Goal: Task Accomplishment & Management: Complete application form

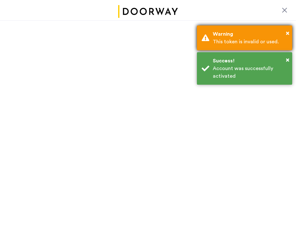
click at [285, 34] on div "Warning" at bounding box center [250, 34] width 75 height 8
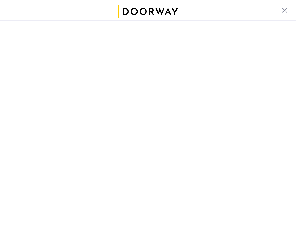
click at [283, 10] on div at bounding box center [285, 10] width 8 height 8
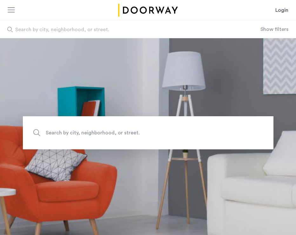
click at [283, 9] on link "Login" at bounding box center [282, 10] width 13 height 8
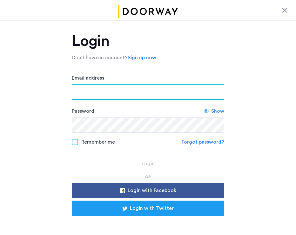
type input "**********"
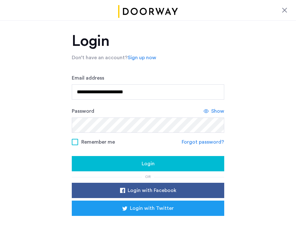
click at [77, 145] on span at bounding box center [75, 142] width 6 height 6
click at [103, 158] on button "Login" at bounding box center [148, 163] width 153 height 15
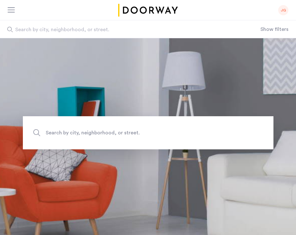
click at [283, 12] on div "JG" at bounding box center [284, 10] width 10 height 10
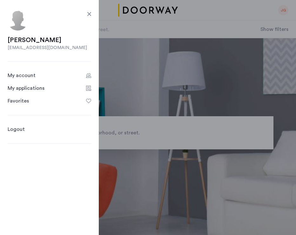
click at [21, 91] on div "My applications" at bounding box center [26, 88] width 37 height 8
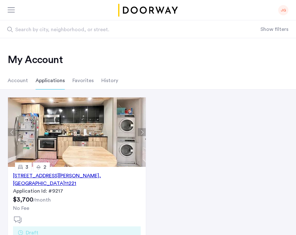
click at [63, 176] on div "1197 Greene Avenue, Unit 2, Brooklyn , NY 11221" at bounding box center [77, 179] width 128 height 15
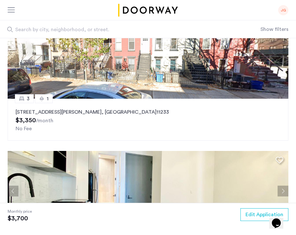
scroll to position [834, 0]
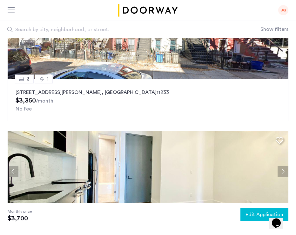
click at [250, 217] on span "Edit Application" at bounding box center [265, 215] width 38 height 8
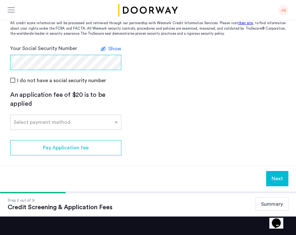
scroll to position [127, 0]
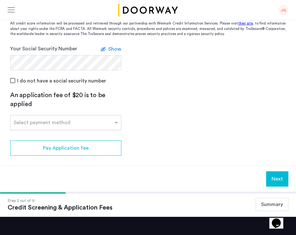
click at [80, 124] on div "Select payment method" at bounding box center [61, 123] width 103 height 8
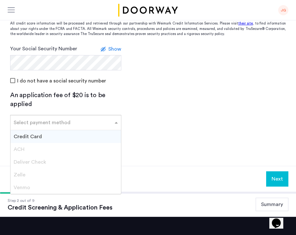
click at [58, 133] on div "Credit Card" at bounding box center [65, 136] width 111 height 13
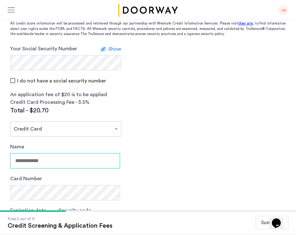
click at [48, 161] on input "Name" at bounding box center [65, 160] width 110 height 15
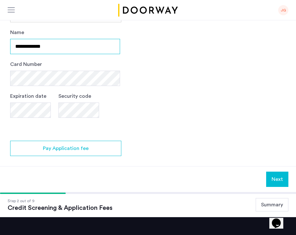
type input "**********"
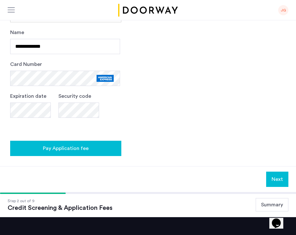
click at [62, 148] on span "Pay Application fee" at bounding box center [66, 148] width 46 height 8
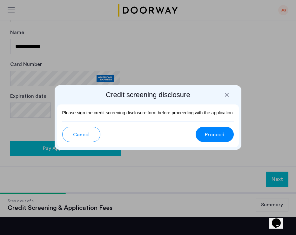
scroll to position [0, 0]
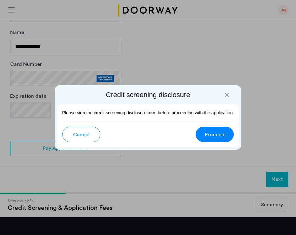
click at [211, 133] on span "Proceed" at bounding box center [215, 135] width 20 height 8
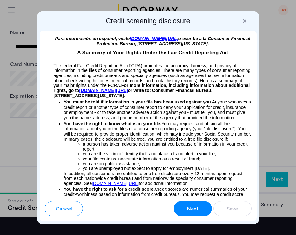
click at [183, 198] on div "Cancel Next Save" at bounding box center [148, 205] width 207 height 21
click at [191, 206] on span "Next" at bounding box center [192, 209] width 11 height 8
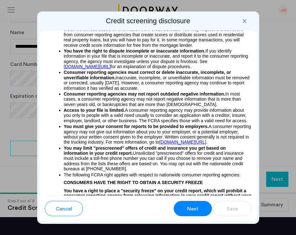
click at [191, 206] on span "Next" at bounding box center [192, 209] width 11 height 8
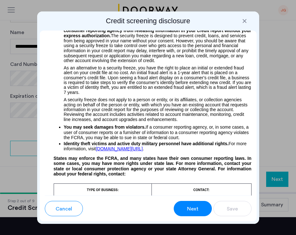
click at [191, 206] on span "Next" at bounding box center [192, 209] width 11 height 8
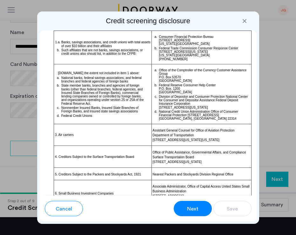
click at [191, 206] on span "Next" at bounding box center [192, 209] width 11 height 8
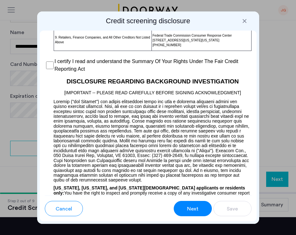
click at [191, 206] on span "Next" at bounding box center [192, 209] width 11 height 8
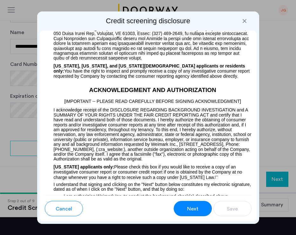
click at [191, 206] on span "Next" at bounding box center [192, 209] width 11 height 8
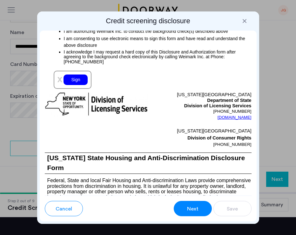
click at [191, 206] on span "Next" at bounding box center [192, 209] width 11 height 8
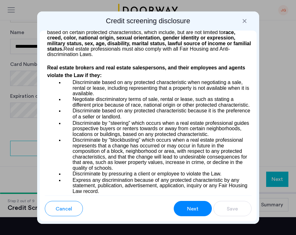
click at [191, 206] on span "Next" at bounding box center [192, 209] width 11 height 8
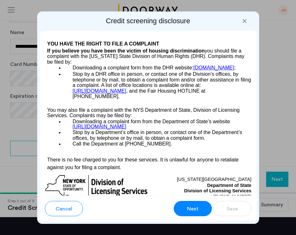
click at [191, 206] on span "Next" at bounding box center [192, 209] width 11 height 8
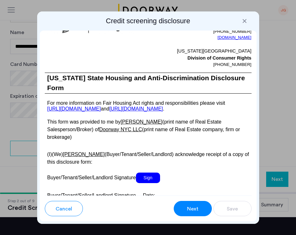
click at [191, 206] on span "Next" at bounding box center [192, 209] width 11 height 8
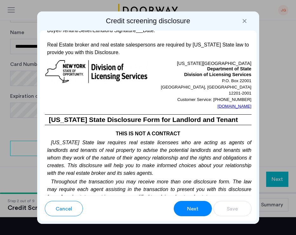
click at [191, 206] on span "Next" at bounding box center [192, 209] width 11 height 8
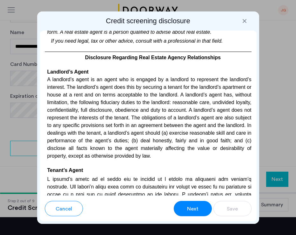
click at [191, 206] on span "Next" at bounding box center [192, 209] width 11 height 8
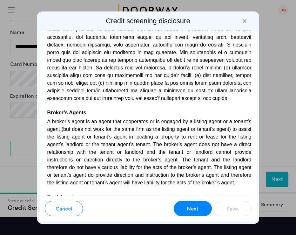
click at [191, 206] on span "Next" at bounding box center [192, 209] width 11 height 8
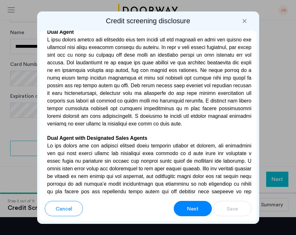
click at [191, 206] on span "Next" at bounding box center [192, 209] width 11 height 8
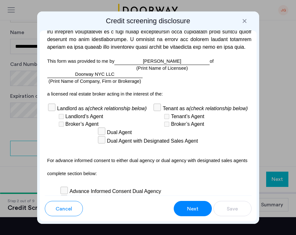
click at [191, 206] on span "Next" at bounding box center [192, 209] width 11 height 8
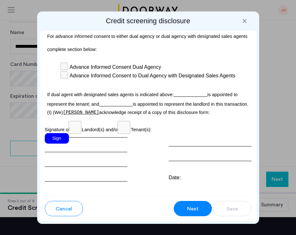
click at [191, 206] on span "Next" at bounding box center [192, 209] width 11 height 8
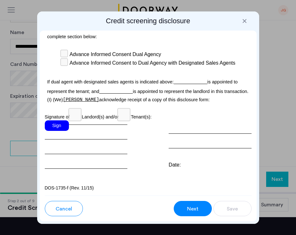
click at [191, 206] on span "Next" at bounding box center [192, 209] width 11 height 8
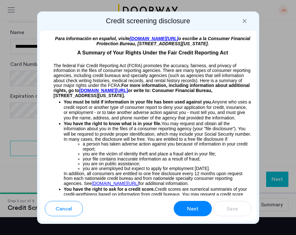
click at [192, 205] on span "Next" at bounding box center [192, 209] width 11 height 8
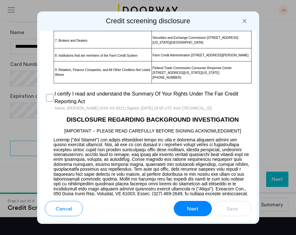
click at [187, 209] on span "Next" at bounding box center [192, 209] width 11 height 8
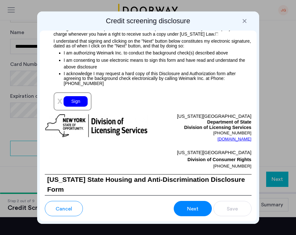
click at [72, 107] on div "Sign" at bounding box center [76, 101] width 24 height 10
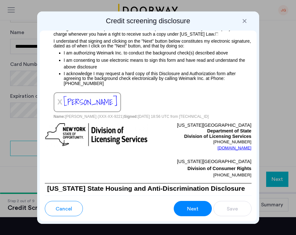
click at [196, 209] on span "Next" at bounding box center [192, 209] width 11 height 8
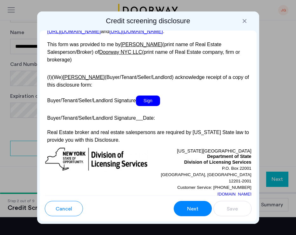
click at [148, 106] on span "Sign" at bounding box center [148, 100] width 24 height 10
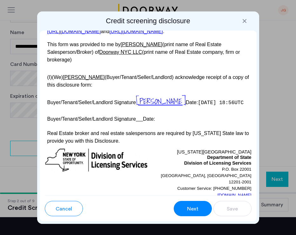
click at [196, 210] on span "Next" at bounding box center [192, 209] width 11 height 8
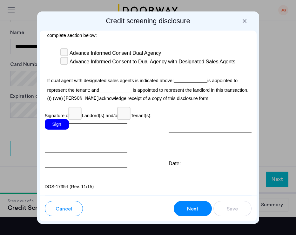
click at [61, 123] on div "Sign" at bounding box center [57, 124] width 24 height 10
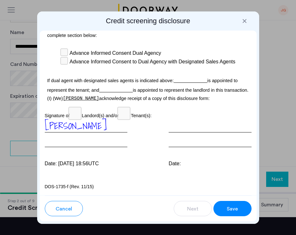
click at [230, 210] on span "Save" at bounding box center [232, 209] width 11 height 8
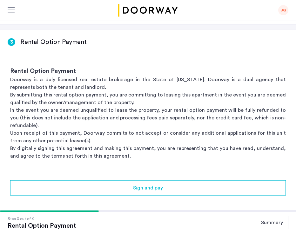
scroll to position [22, 0]
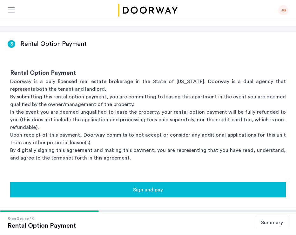
click at [153, 189] on span "Sign and pay" at bounding box center [148, 190] width 30 height 8
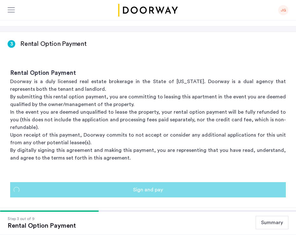
scroll to position [0, 0]
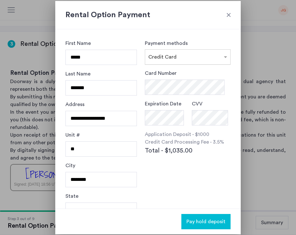
click at [192, 50] on div "× Credit Card" at bounding box center [188, 56] width 86 height 15
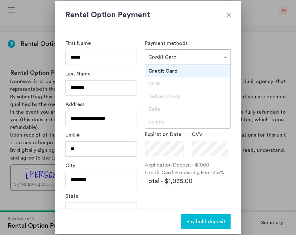
click at [174, 71] on span "Credit Card" at bounding box center [163, 70] width 29 height 5
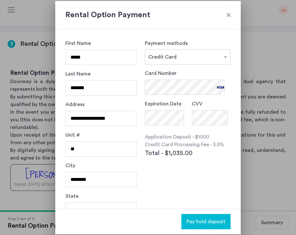
click at [180, 179] on div "Card Number Expiration Date CVV Application Deposit - $1000 Credit Card Process…" at bounding box center [188, 127] width 86 height 117
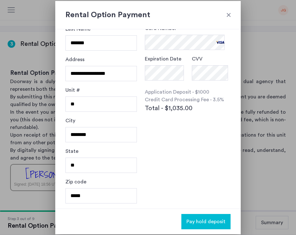
scroll to position [45, 0]
click at [205, 224] on span "Pay hold deposit" at bounding box center [206, 222] width 39 height 8
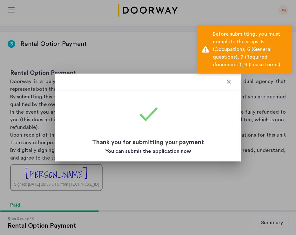
click at [231, 80] on div at bounding box center [229, 82] width 6 height 6
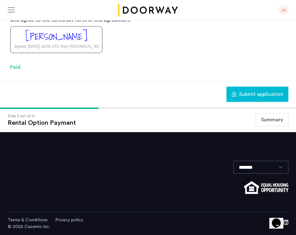
scroll to position [160, 0]
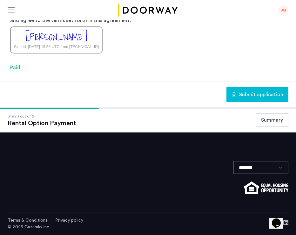
click at [247, 92] on span "Submit application" at bounding box center [261, 95] width 44 height 8
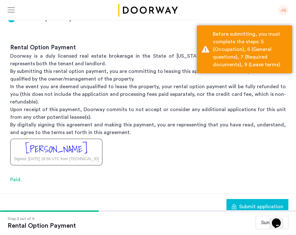
scroll to position [49, 0]
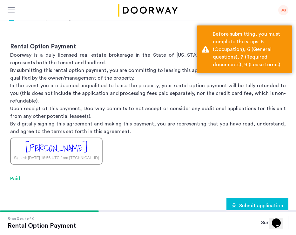
click at [173, 158] on div "Rental Option Payment Doorway is a duly licensed real estate brokerage in the S…" at bounding box center [148, 103] width 296 height 142
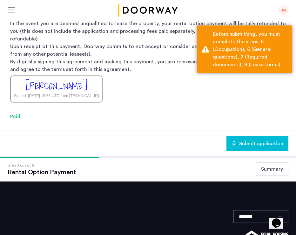
scroll to position [111, 0]
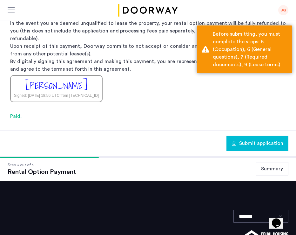
click at [272, 171] on button "Summary" at bounding box center [272, 168] width 33 height 13
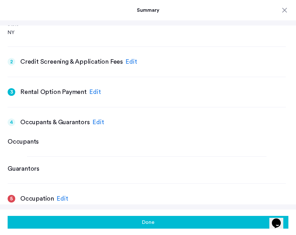
scroll to position [177, 0]
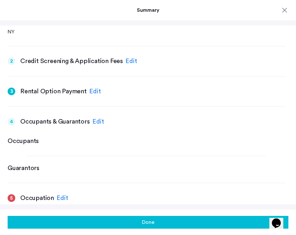
click at [98, 121] on div "Edit" at bounding box center [99, 122] width 12 height 10
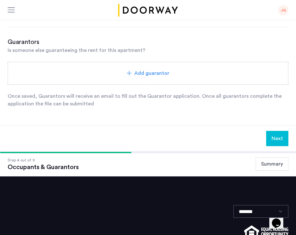
click at [138, 76] on span "Add guarantor" at bounding box center [152, 73] width 35 height 8
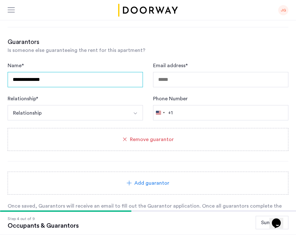
type input "**********"
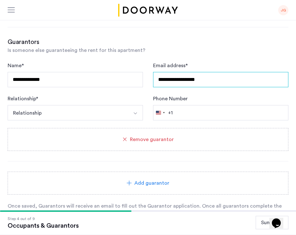
type input "**********"
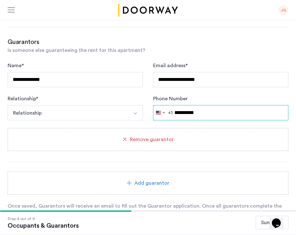
type input "**********"
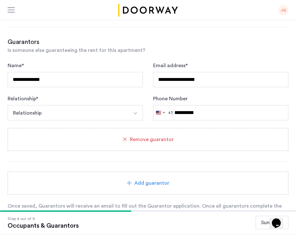
click at [89, 109] on button "Relationship" at bounding box center [68, 112] width 121 height 15
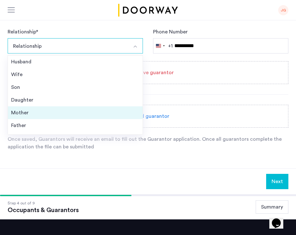
click at [34, 110] on div "Mother" at bounding box center [75, 113] width 128 height 8
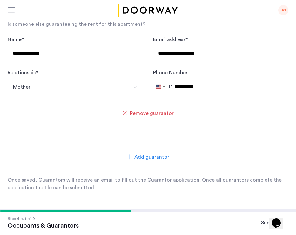
scroll to position [150, 0]
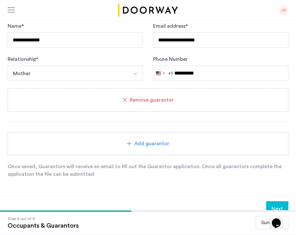
click at [124, 152] on div "Add guarantor" at bounding box center [148, 143] width 281 height 23
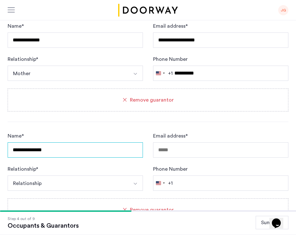
type input "**********"
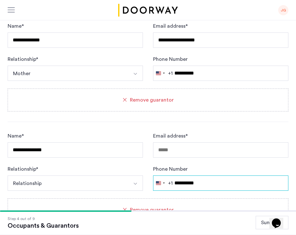
type input "**********"
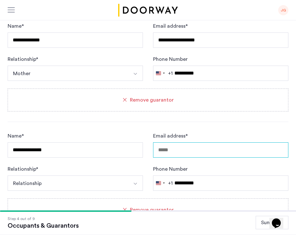
scroll to position [177, 0]
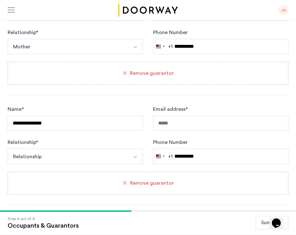
click at [75, 161] on button "Relationship" at bounding box center [68, 156] width 121 height 15
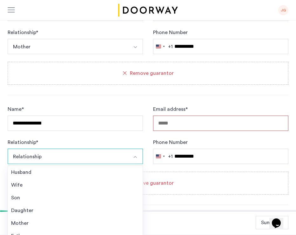
scroll to position [288, 0]
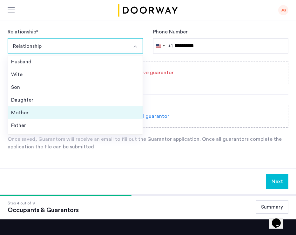
click at [31, 109] on div "Mother" at bounding box center [75, 113] width 128 height 8
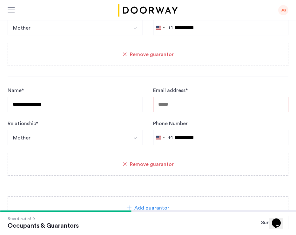
scroll to position [190, 0]
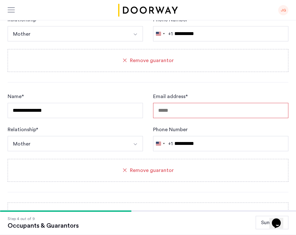
click at [174, 111] on input "Email address *" at bounding box center [220, 110] width 135 height 15
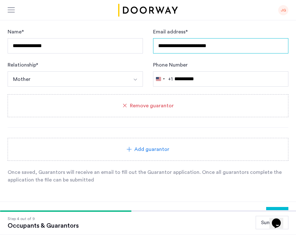
type input "**********"
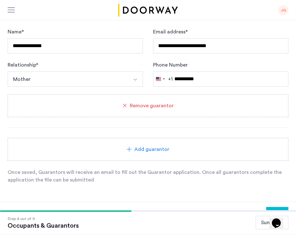
click at [138, 142] on div "Add guarantor" at bounding box center [148, 149] width 281 height 23
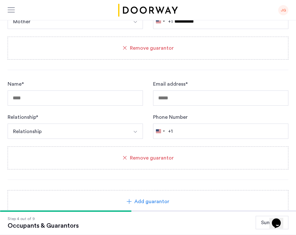
scroll to position [312, 0]
click at [143, 154] on span "Remove guarantor" at bounding box center [152, 158] width 44 height 8
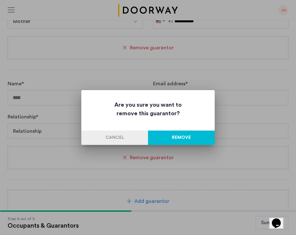
click at [177, 138] on button "Remove" at bounding box center [181, 137] width 67 height 14
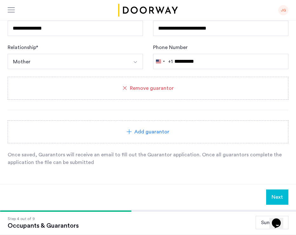
scroll to position [273, 0]
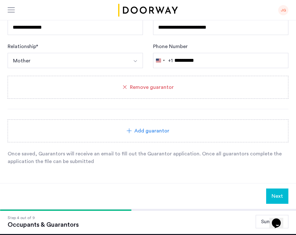
click at [270, 193] on button "Next" at bounding box center [278, 195] width 22 height 15
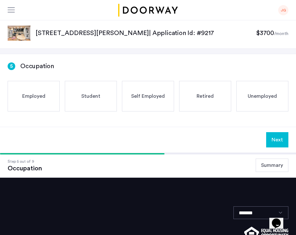
scroll to position [0, 0]
click at [50, 96] on div "Employed" at bounding box center [34, 96] width 52 height 31
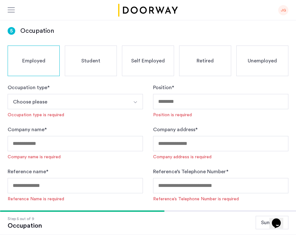
click at [84, 106] on button "Choose please" at bounding box center [68, 101] width 121 height 15
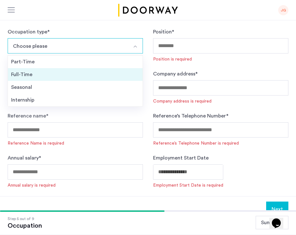
click at [32, 72] on div "Full-Time" at bounding box center [75, 75] width 128 height 8
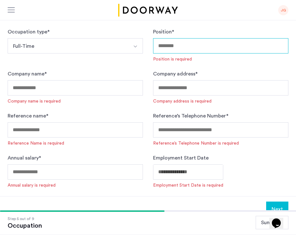
click at [200, 52] on input "Position *" at bounding box center [220, 45] width 135 height 15
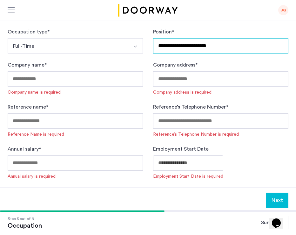
type input "**********"
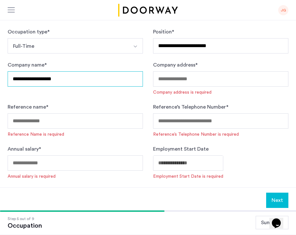
type input "**********"
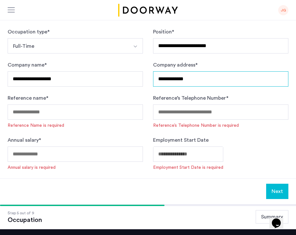
type input "**********"
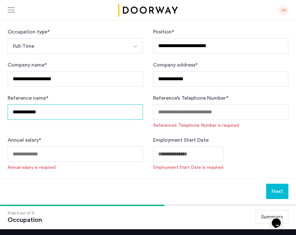
type input "**********"
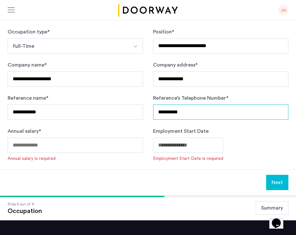
type input "**********"
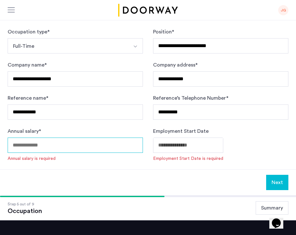
click at [66, 147] on input "Annual salary *" at bounding box center [75, 144] width 135 height 15
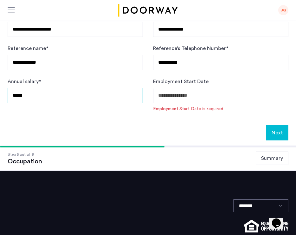
type input "*****"
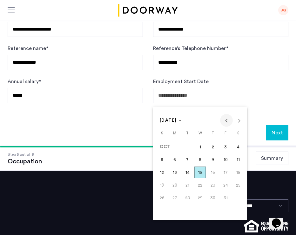
click at [226, 124] on span "Previous month" at bounding box center [226, 120] width 13 height 13
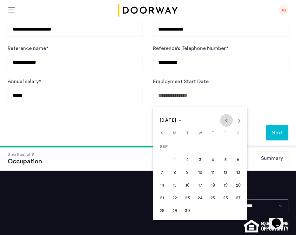
click at [226, 124] on span "Previous month" at bounding box center [226, 120] width 13 height 13
click at [161, 160] on span "1" at bounding box center [161, 159] width 11 height 11
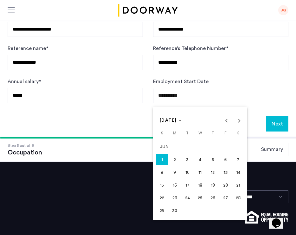
click at [228, 121] on span "Previous month" at bounding box center [226, 120] width 13 height 13
click at [160, 197] on span "20" at bounding box center [161, 197] width 11 height 11
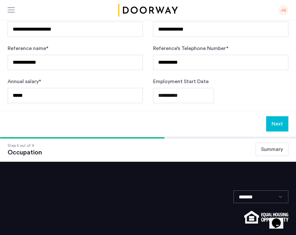
type input "**********"
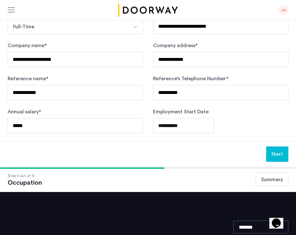
scroll to position [111, 0]
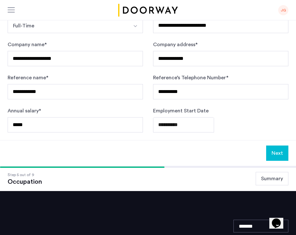
click at [277, 150] on button "Next" at bounding box center [278, 152] width 22 height 15
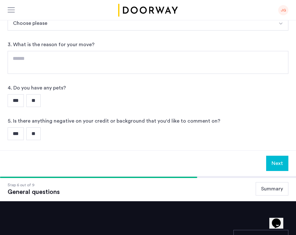
scroll to position [0, 0]
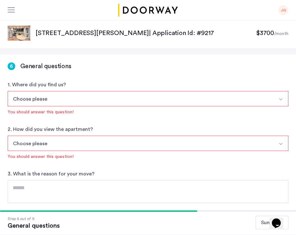
click at [151, 100] on button "Choose please" at bounding box center [141, 98] width 266 height 15
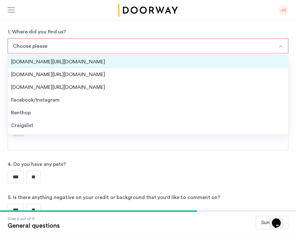
click at [52, 62] on div "[DOMAIN_NAME][URL][DOMAIN_NAME]" at bounding box center [148, 62] width 274 height 8
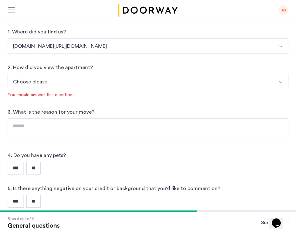
click at [64, 81] on button "Choose please" at bounding box center [141, 81] width 266 height 15
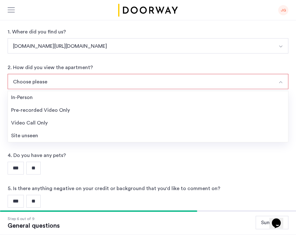
scroll to position [88, 0]
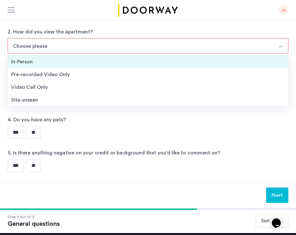
click at [46, 60] on div "In-Person" at bounding box center [148, 62] width 274 height 8
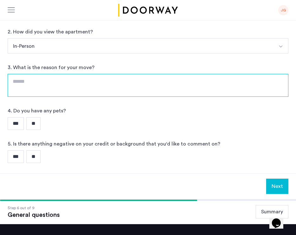
click at [59, 81] on textarea at bounding box center [148, 85] width 281 height 23
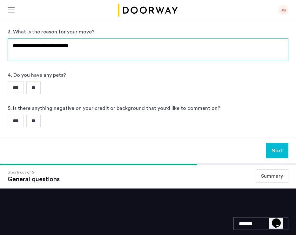
type textarea "**********"
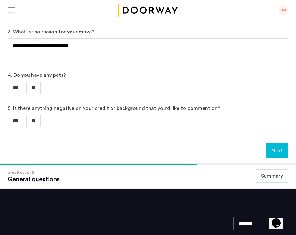
click at [14, 84] on input "***" at bounding box center [16, 87] width 16 height 13
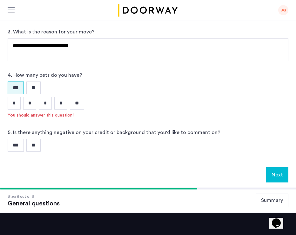
click at [16, 100] on input "*" at bounding box center [14, 103] width 13 height 13
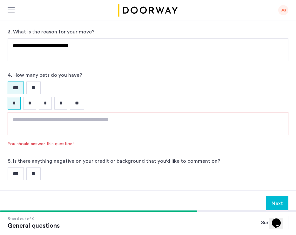
click at [43, 117] on textarea at bounding box center [148, 123] width 281 height 23
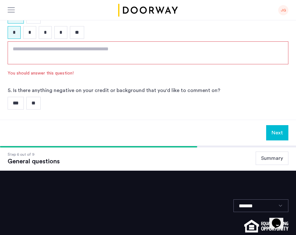
click at [31, 108] on input "**" at bounding box center [33, 103] width 14 height 13
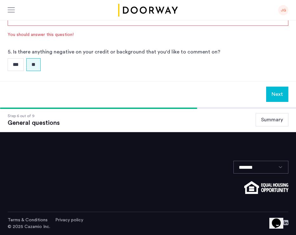
scroll to position [233, 0]
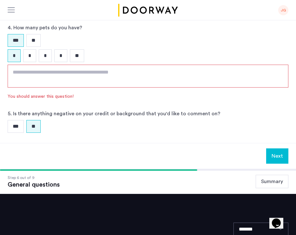
click at [70, 71] on textarea at bounding box center [148, 76] width 281 height 23
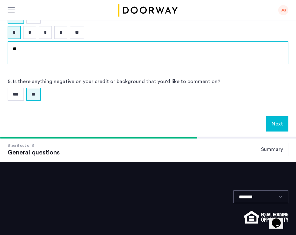
type textarea "*"
click at [36, 49] on textarea "**********" at bounding box center [148, 52] width 281 height 23
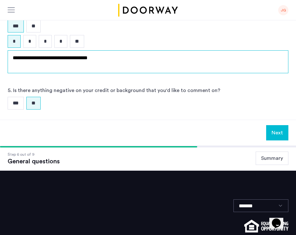
click at [118, 59] on textarea "**********" at bounding box center [148, 61] width 281 height 23
type textarea "**********"
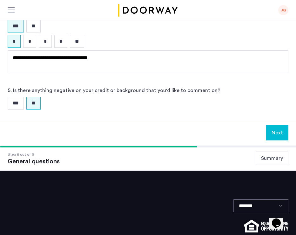
click at [277, 133] on button "Next" at bounding box center [278, 132] width 22 height 15
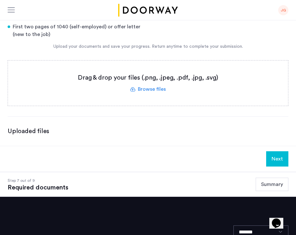
scroll to position [73, 0]
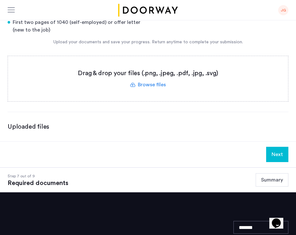
click at [271, 182] on button "Summary" at bounding box center [272, 179] width 33 height 13
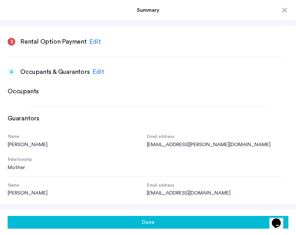
scroll to position [221, 0]
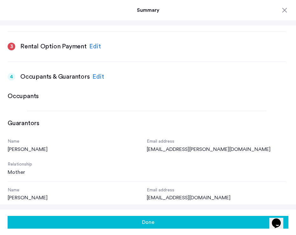
click at [25, 97] on h3 "Occupants" at bounding box center [23, 96] width 31 height 9
click at [99, 76] on div "Edit" at bounding box center [99, 77] width 12 height 10
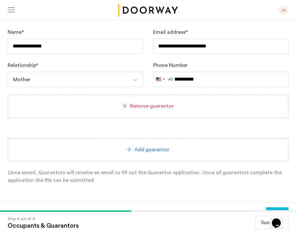
scroll to position [255, 0]
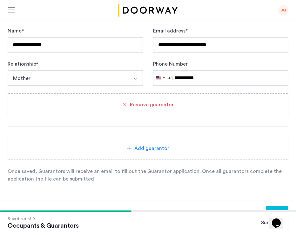
click at [148, 145] on span "Add guarantor" at bounding box center [152, 148] width 35 height 8
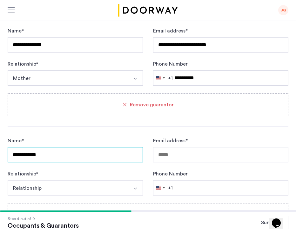
type input "**********"
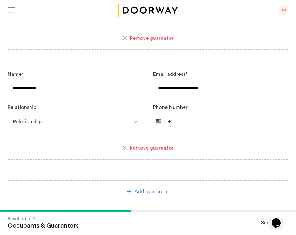
type input "**********"
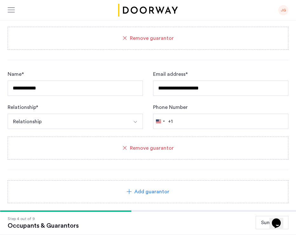
click at [91, 116] on button "Relationship" at bounding box center [68, 121] width 121 height 15
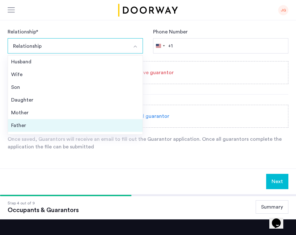
click at [32, 123] on div "Father" at bounding box center [75, 125] width 128 height 8
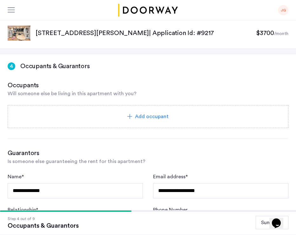
scroll to position [0, 0]
type input "**********"
click at [148, 108] on div "Add occupant" at bounding box center [148, 116] width 281 height 23
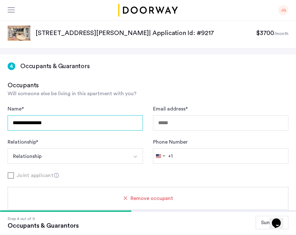
type input "**********"
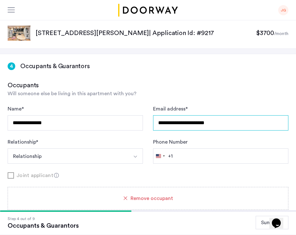
type input "**********"
click at [63, 163] on button "Relationship" at bounding box center [68, 155] width 121 height 15
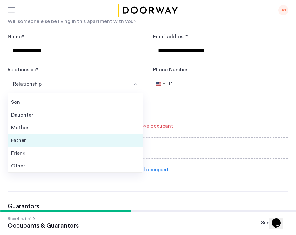
scroll to position [23, 0]
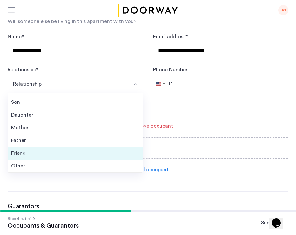
click at [31, 150] on div "Friend" at bounding box center [75, 153] width 128 height 8
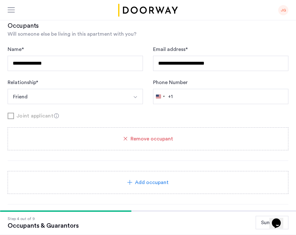
scroll to position [48, 0]
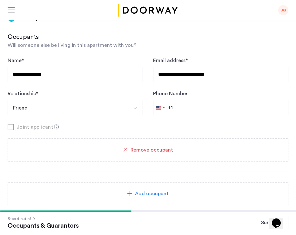
click at [55, 127] on use at bounding box center [56, 126] width 5 height 5
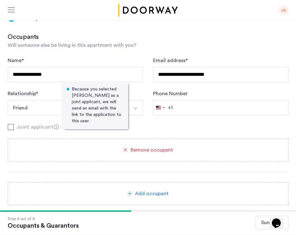
click at [159, 121] on form "**********" at bounding box center [148, 94] width 281 height 74
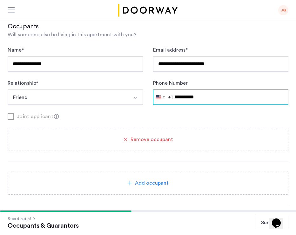
scroll to position [75, 0]
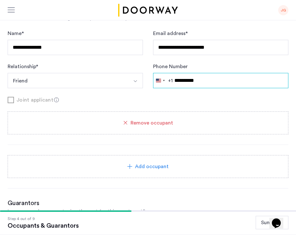
type input "**********"
click at [150, 166] on span "Add occupant" at bounding box center [152, 167] width 34 height 8
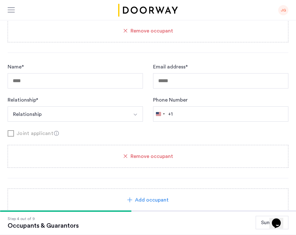
scroll to position [172, 0]
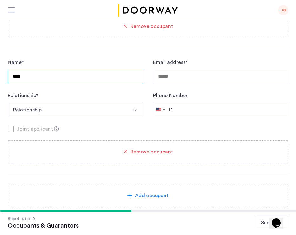
type input "****"
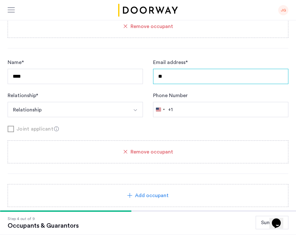
type input "*"
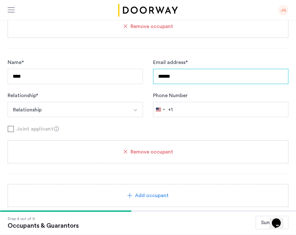
type input "******"
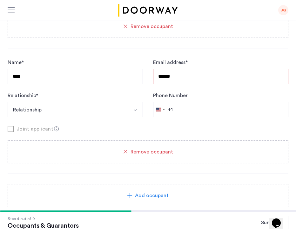
click at [63, 109] on button "Relationship" at bounding box center [68, 109] width 121 height 15
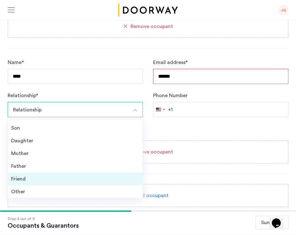
scroll to position [23, 0]
click at [44, 174] on li "Friend" at bounding box center [75, 178] width 135 height 13
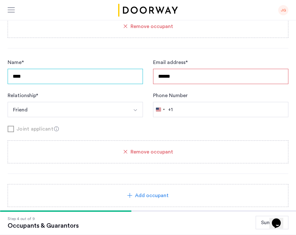
click at [90, 78] on input "****" at bounding box center [75, 76] width 135 height 15
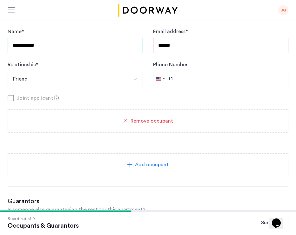
type input "**********"
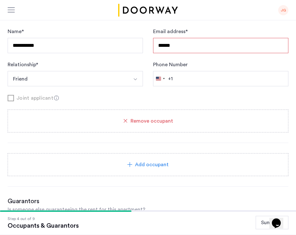
drag, startPoint x: 186, startPoint y: 48, endPoint x: 123, endPoint y: 48, distance: 63.0
click at [123, 48] on div "**********" at bounding box center [148, 57] width 281 height 59
click at [176, 44] on input "Email address *" at bounding box center [220, 45] width 135 height 15
click at [147, 30] on div "**********" at bounding box center [148, 57] width 281 height 59
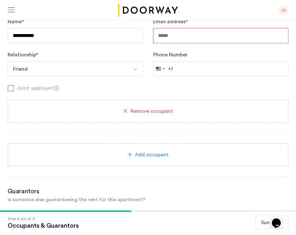
scroll to position [240, 0]
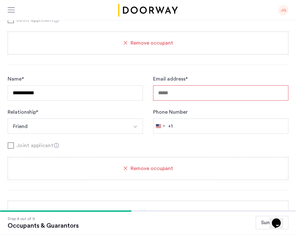
click at [192, 91] on input "Email address *" at bounding box center [220, 92] width 135 height 15
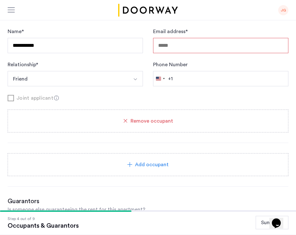
paste input "**********"
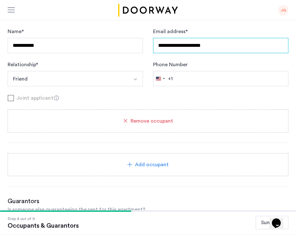
type input "**********"
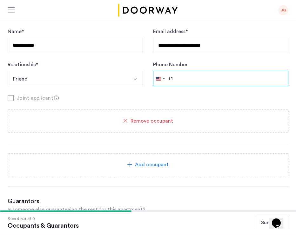
paste input "**********"
type input "**********"
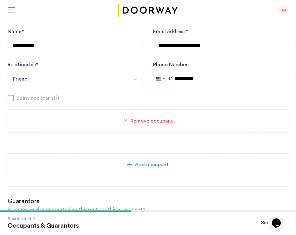
click at [198, 100] on div "Joint applicant" at bounding box center [148, 98] width 281 height 8
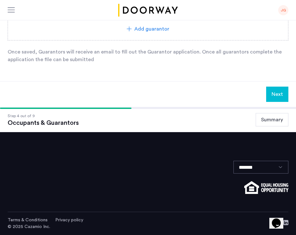
scroll to position [735, 0]
click at [271, 123] on button "Summary" at bounding box center [272, 119] width 33 height 13
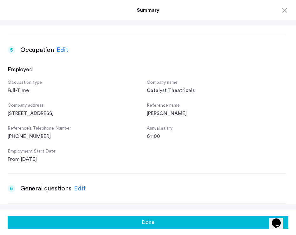
scroll to position [565, 0]
click at [62, 45] on div "Edit" at bounding box center [63, 50] width 12 height 10
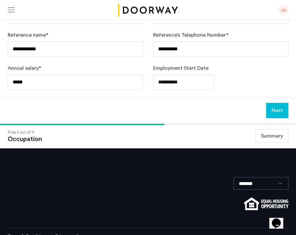
scroll to position [154, 0]
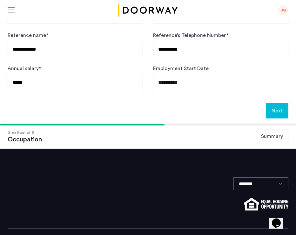
click at [286, 112] on button "Next" at bounding box center [278, 110] width 22 height 15
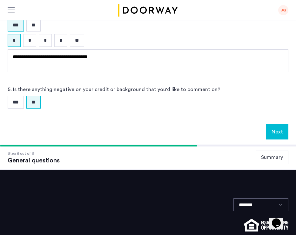
scroll to position [189, 0]
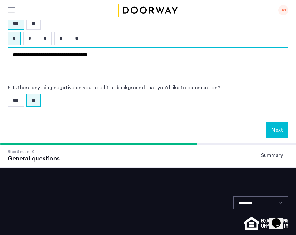
click at [47, 56] on textarea "**********" at bounding box center [148, 58] width 281 height 23
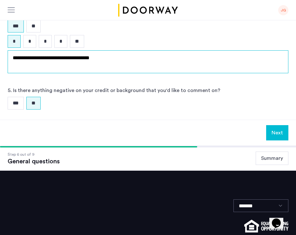
type textarea "**********"
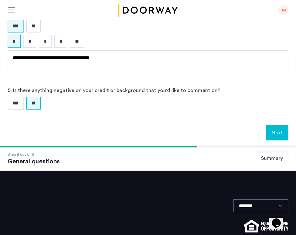
click at [274, 128] on button "Next" at bounding box center [278, 132] width 22 height 15
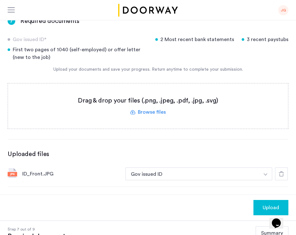
scroll to position [45, 0]
click at [157, 174] on button "Gov issued ID" at bounding box center [193, 173] width 134 height 13
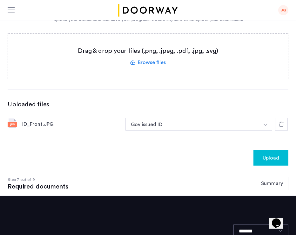
scroll to position [96, 0]
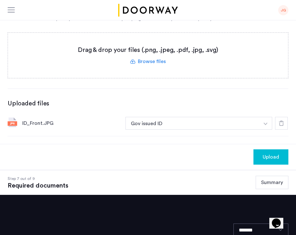
click at [267, 184] on button "Summary" at bounding box center [272, 182] width 33 height 13
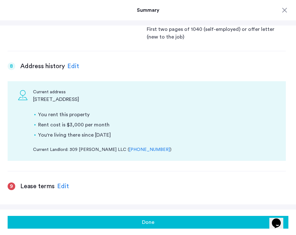
scroll to position [871, 0]
click at [60, 182] on div "Edit" at bounding box center [63, 187] width 12 height 10
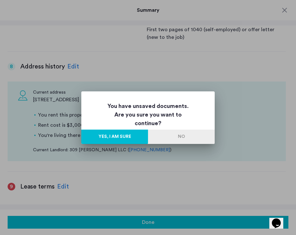
click at [129, 135] on button "Yes, I am sure" at bounding box center [114, 136] width 67 height 14
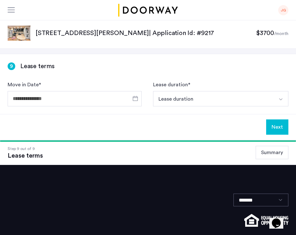
scroll to position [32, 0]
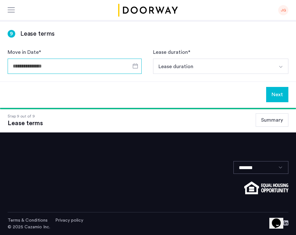
click at [102, 65] on input "Move in Date *" at bounding box center [75, 66] width 134 height 15
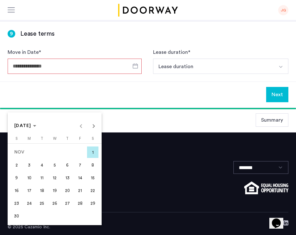
scroll to position [0, 0]
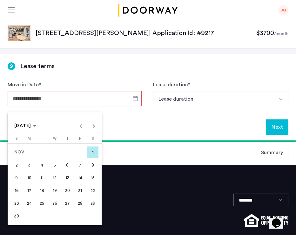
click at [80, 126] on div "[DATE] [DATE]" at bounding box center [54, 125] width 91 height 13
click at [94, 152] on span "1" at bounding box center [92, 151] width 11 height 11
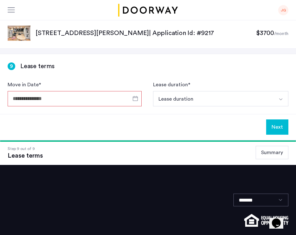
type input "**********"
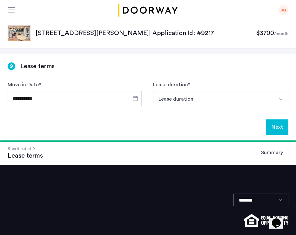
click at [192, 103] on button "Lease duration" at bounding box center [213, 98] width 121 height 15
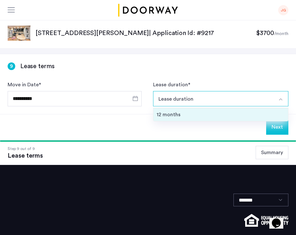
click at [182, 115] on div "12 months" at bounding box center [221, 115] width 128 height 8
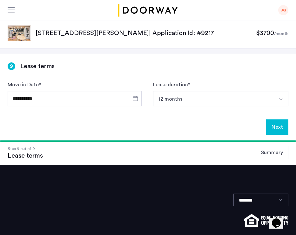
click at [273, 156] on button "Summary" at bounding box center [272, 152] width 33 height 13
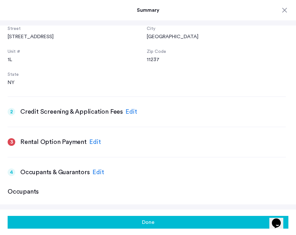
scroll to position [145, 0]
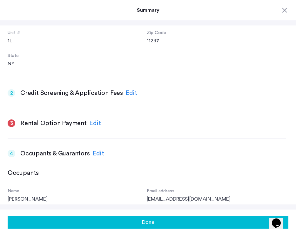
click at [91, 122] on div "Edit" at bounding box center [95, 123] width 12 height 10
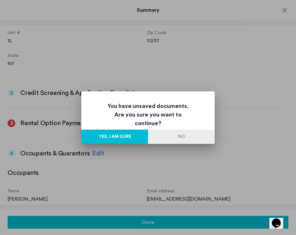
click at [115, 137] on button "Yes, I am sure" at bounding box center [114, 136] width 67 height 14
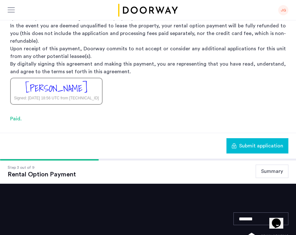
scroll to position [118, 0]
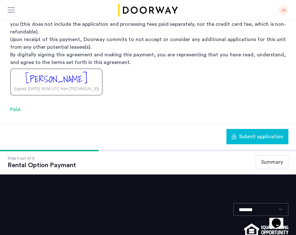
click at [251, 137] on span "Submit application" at bounding box center [261, 137] width 44 height 8
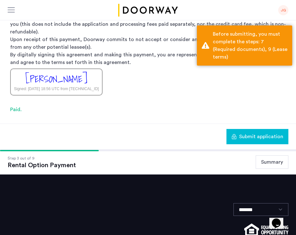
click at [276, 161] on button "Summary" at bounding box center [272, 161] width 33 height 13
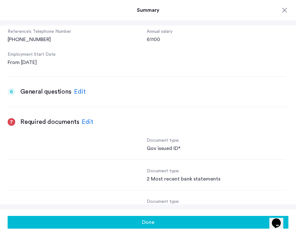
scroll to position [648, 0]
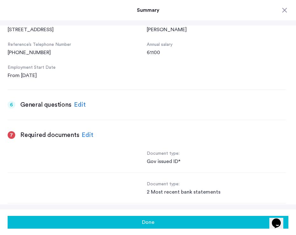
click at [87, 130] on div "Edit" at bounding box center [88, 135] width 12 height 10
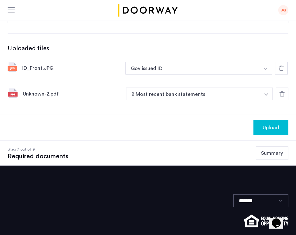
scroll to position [151, 0]
click at [194, 94] on button "2 Most recent bank statements" at bounding box center [193, 93] width 134 height 13
click at [173, 93] on button "2 Most recent bank statements" at bounding box center [193, 93] width 134 height 13
click at [267, 92] on button "button" at bounding box center [266, 93] width 13 height 13
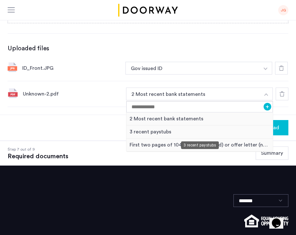
click at [160, 129] on div "3 recent paystubs" at bounding box center [200, 131] width 147 height 13
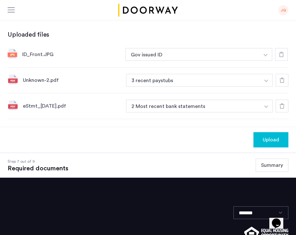
scroll to position [163, 0]
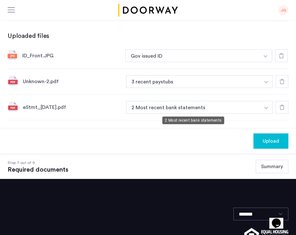
click at [184, 110] on button "2 Most recent bank statements" at bounding box center [193, 107] width 134 height 13
click at [157, 108] on button "2 Most recent bank statements" at bounding box center [193, 107] width 134 height 13
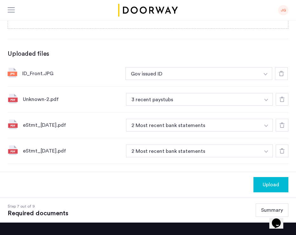
scroll to position [146, 0]
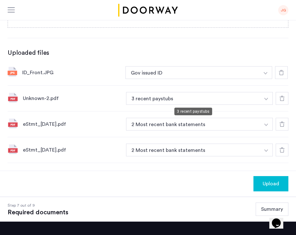
click at [242, 96] on button "3 recent paystubs" at bounding box center [193, 98] width 134 height 13
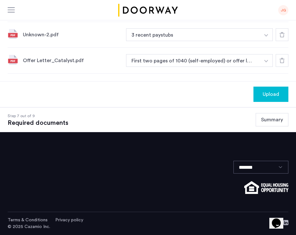
scroll to position [313, 0]
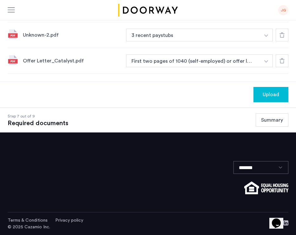
click at [269, 95] on span "Upload" at bounding box center [271, 95] width 17 height 8
click at [269, 94] on button "Next" at bounding box center [278, 94] width 22 height 15
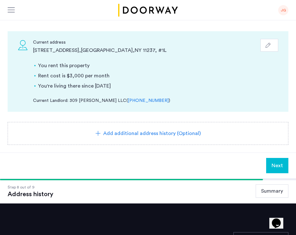
scroll to position [51, 0]
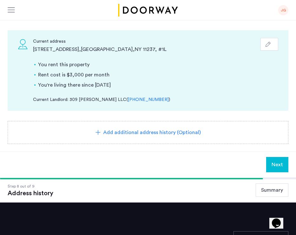
click at [275, 166] on span "Next" at bounding box center [277, 165] width 11 height 8
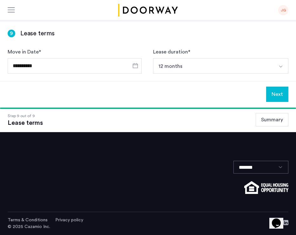
scroll to position [0, 0]
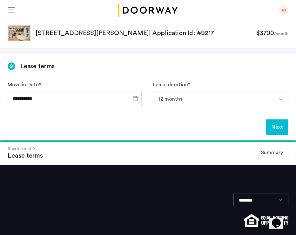
click at [277, 125] on button "Next" at bounding box center [278, 126] width 22 height 15
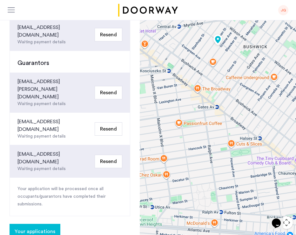
scroll to position [184, 0]
